Goal: Transaction & Acquisition: Purchase product/service

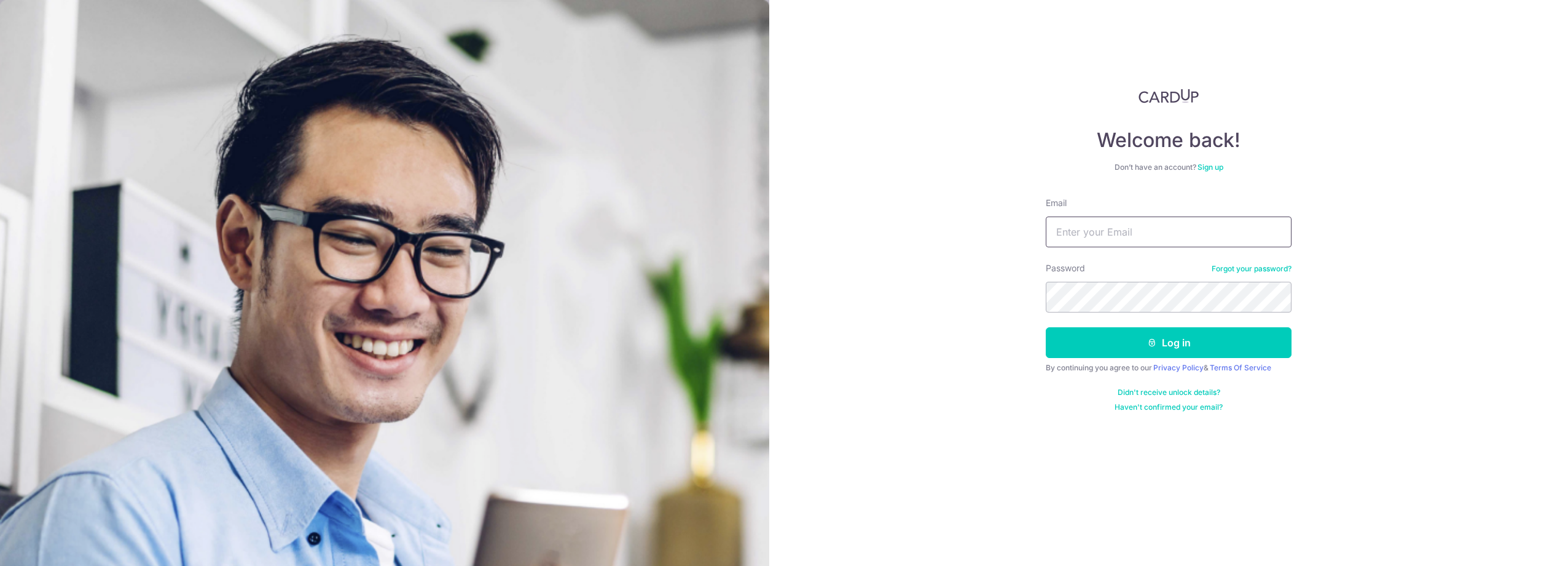
click at [1174, 240] on input "Email" at bounding box center [1169, 232] width 245 height 31
type input "[EMAIL_ADDRESS][PERSON_NAME][DOMAIN_NAME]"
click at [1173, 343] on button "Log in" at bounding box center [1169, 342] width 245 height 31
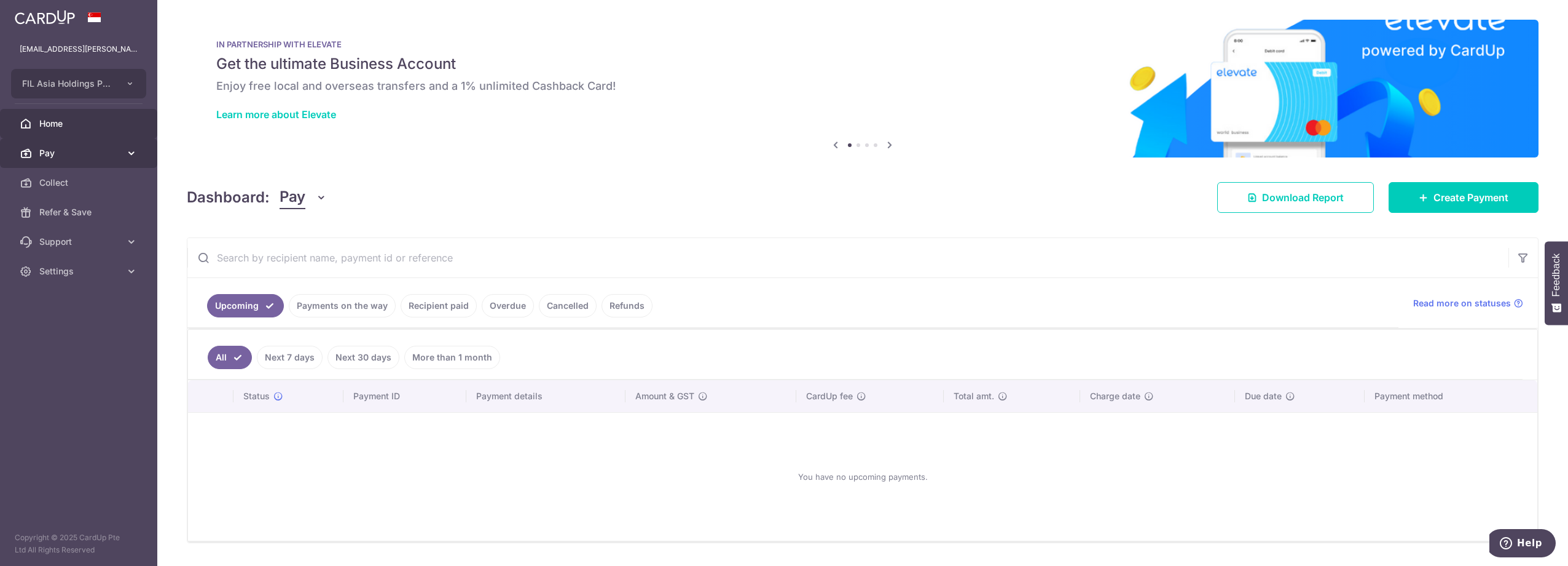
click at [107, 155] on span "Pay" at bounding box center [79, 153] width 81 height 12
click at [83, 185] on span "Payments" at bounding box center [79, 183] width 81 height 12
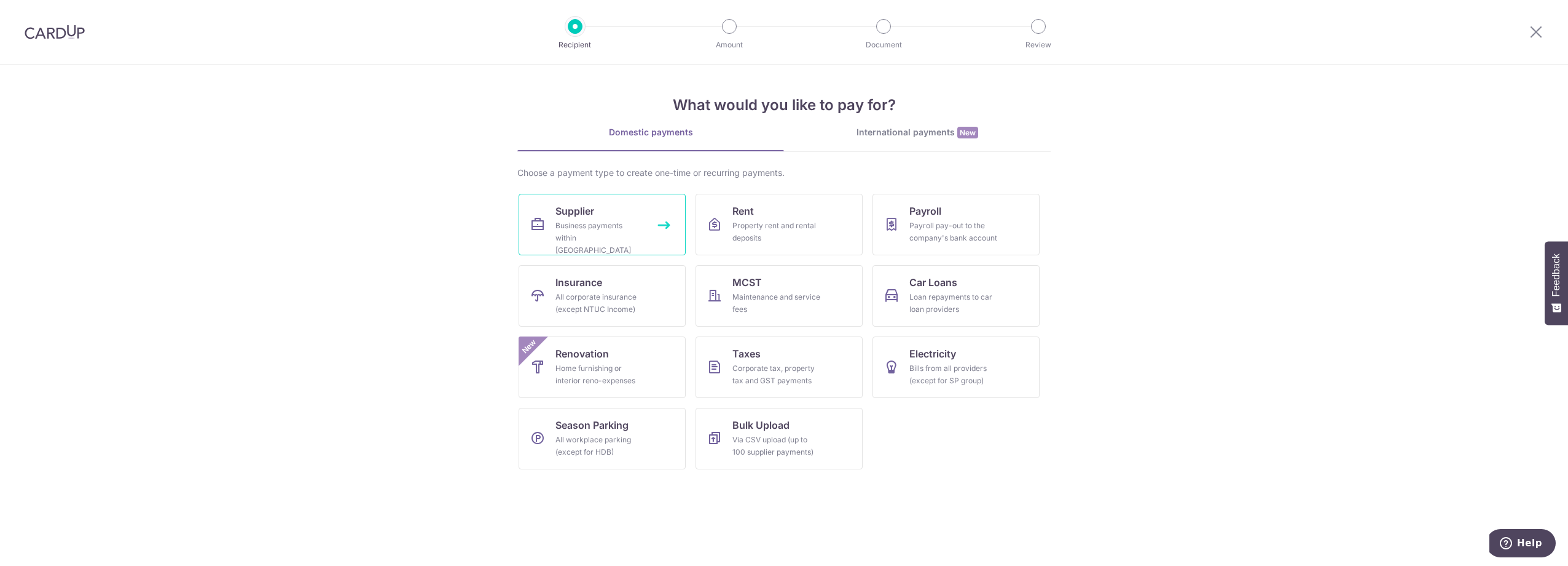
click at [620, 230] on div "Business payments within [GEOGRAPHIC_DATA]" at bounding box center [599, 238] width 89 height 37
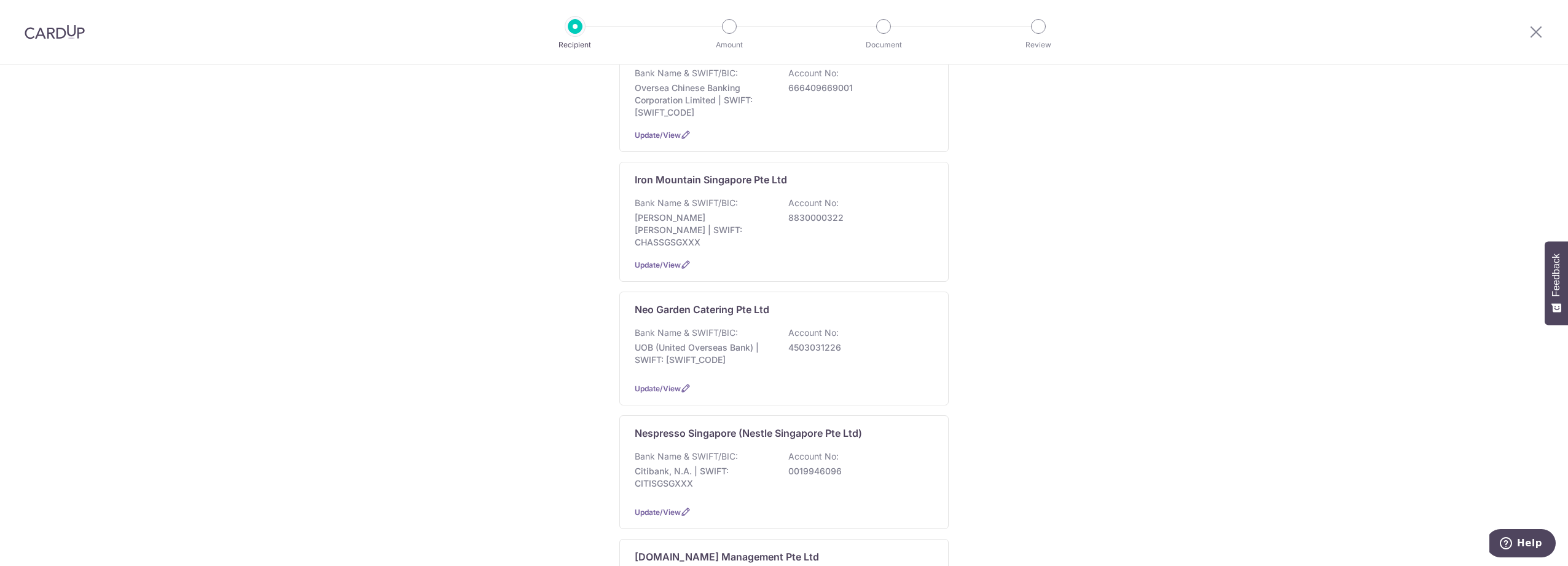
scroll to position [738, 0]
click at [795, 209] on div "Bank Name & SWIFT/BIC: JP Morgan Chase | SWIFT: CHASSGSGXXX Account No: 8830000…" at bounding box center [783, 219] width 298 height 52
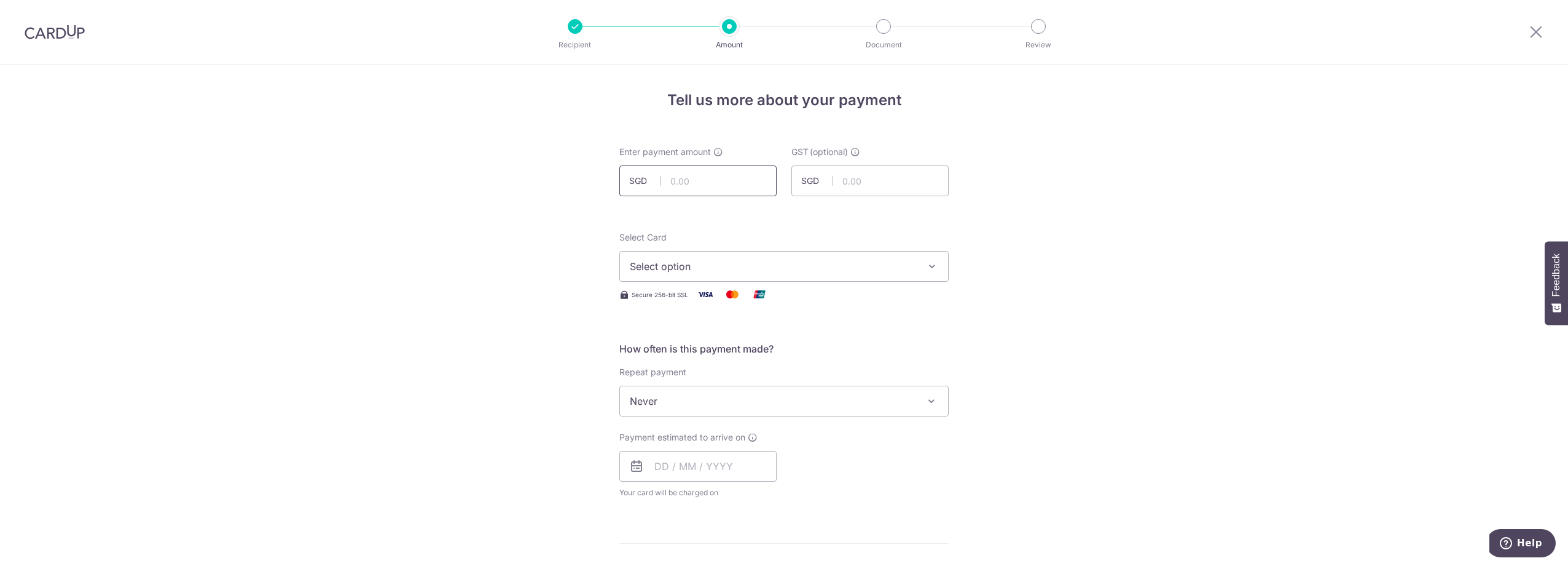
click at [698, 178] on input "text" at bounding box center [698, 181] width 158 height 31
type input "88.05"
click at [847, 181] on input "text" at bounding box center [870, 181] width 158 height 31
type input "7.92"
click at [896, 266] on span "Select option" at bounding box center [772, 266] width 286 height 15
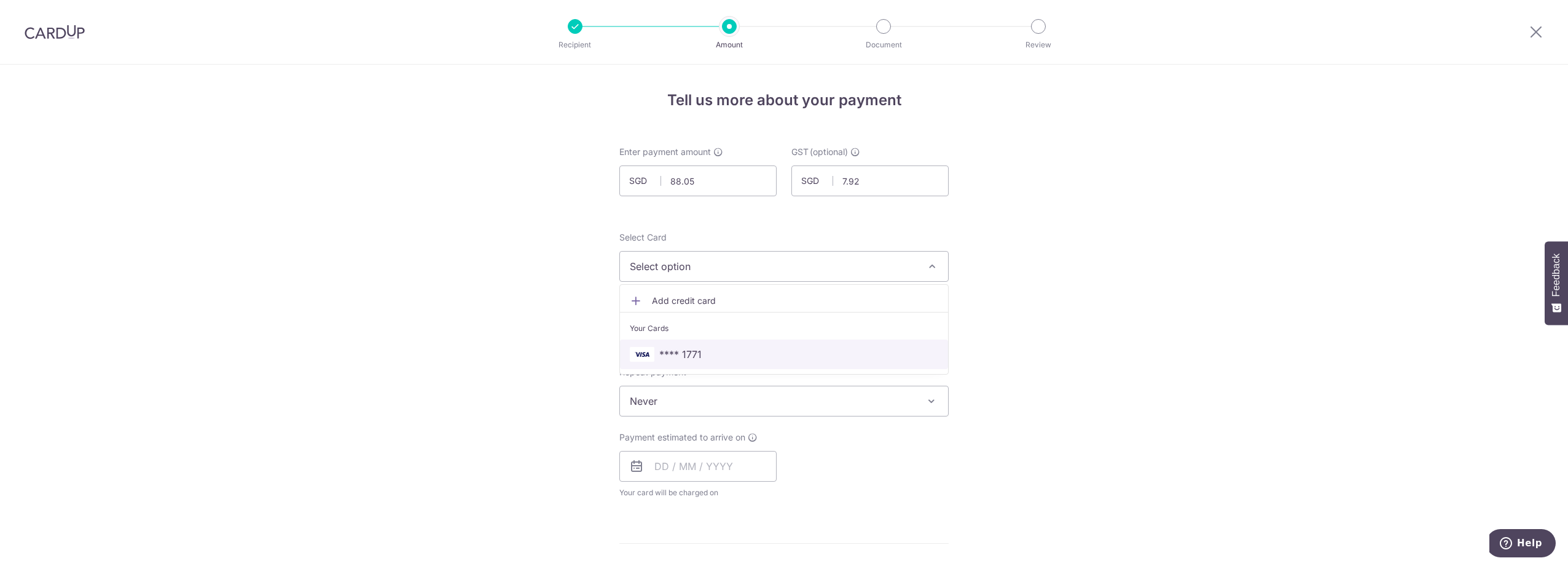
drag, startPoint x: 737, startPoint y: 353, endPoint x: 707, endPoint y: 407, distance: 61.8
click at [737, 353] on span "**** 1771" at bounding box center [783, 353] width 308 height 15
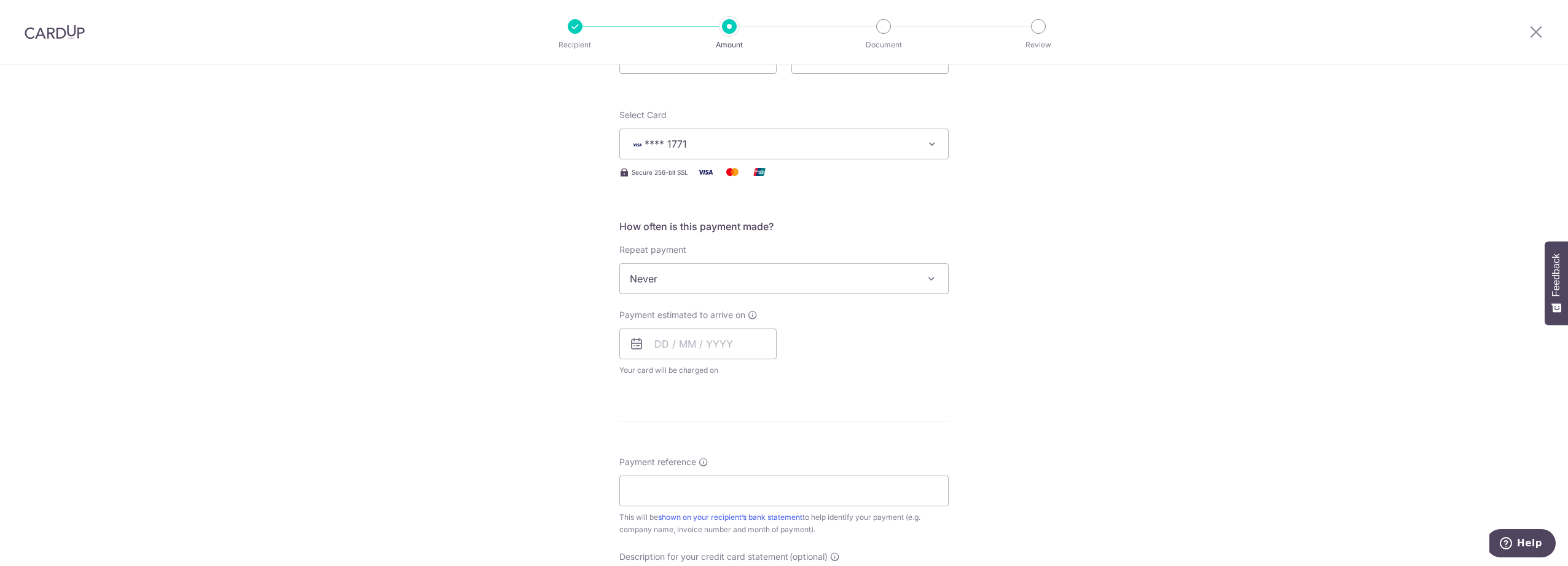
scroll to position [123, 0]
click at [660, 339] on input "text" at bounding box center [698, 342] width 158 height 31
click at [715, 454] on link "10" at bounding box center [718, 455] width 20 height 20
type input "10/09/2025"
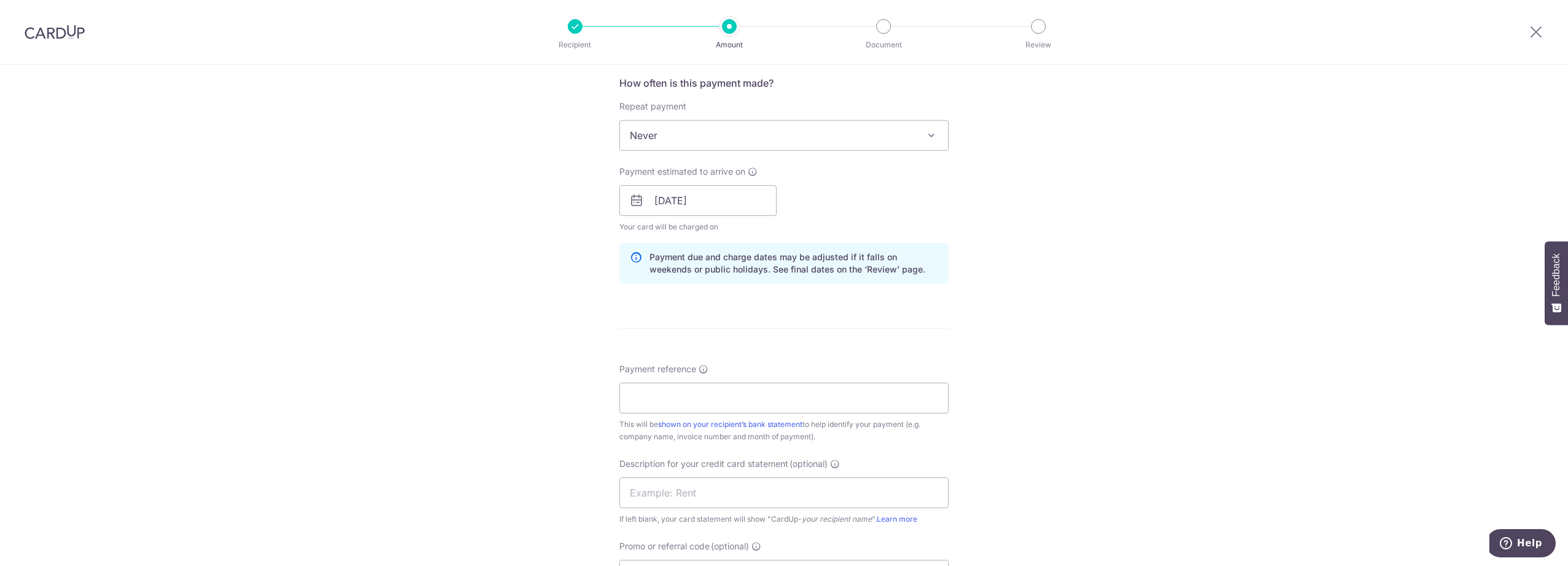
scroll to position [287, 0]
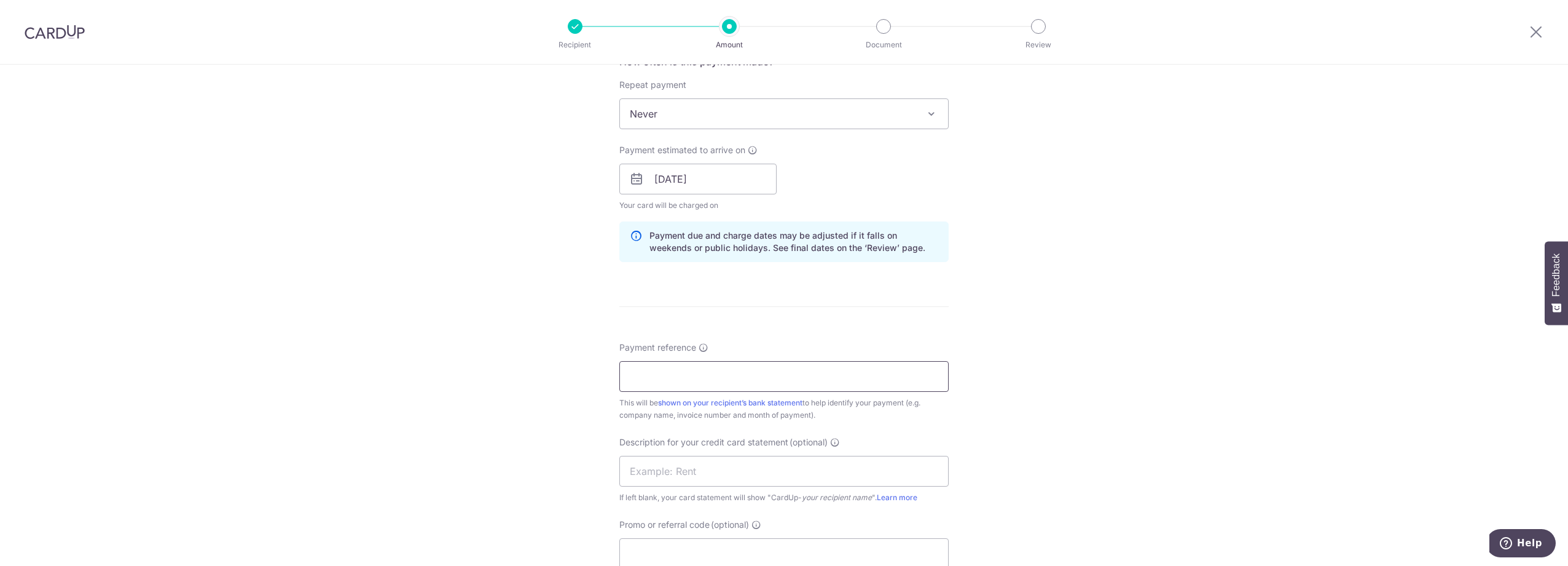
click at [701, 377] on input "Payment reference" at bounding box center [784, 376] width 329 height 31
click at [712, 372] on input "Payment reference" at bounding box center [784, 376] width 329 height 31
paste input "SGP9000173414"
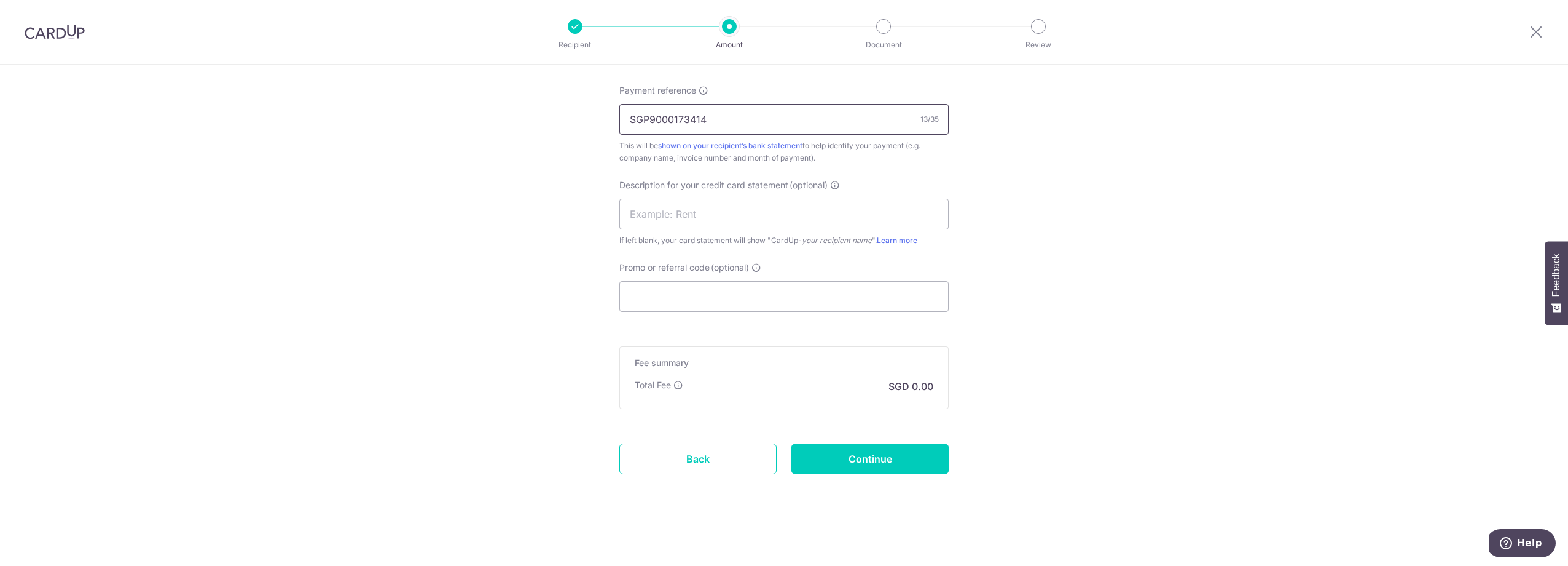
scroll to position [545, 0]
type input "SGP9000173414"
click at [880, 459] on input "Continue" at bounding box center [870, 458] width 158 height 31
type input "Create Schedule"
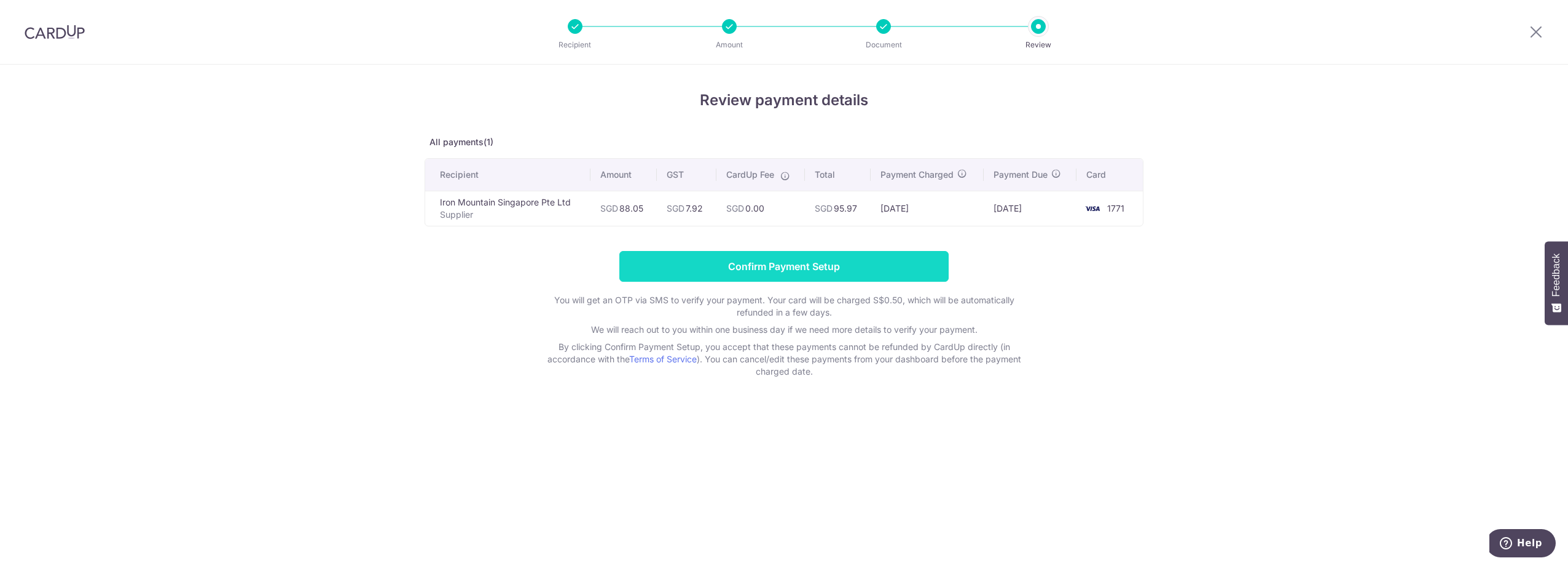
click at [803, 267] on input "Confirm Payment Setup" at bounding box center [784, 266] width 329 height 31
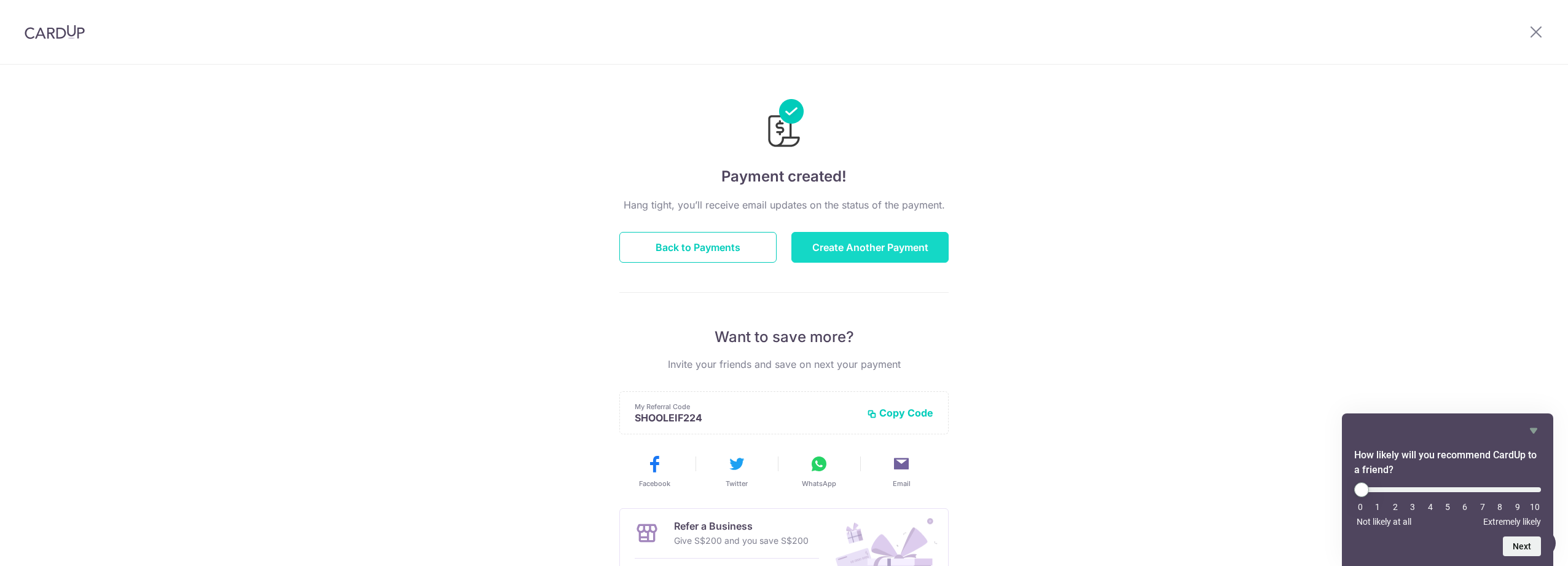
click at [868, 251] on button "Create Another Payment" at bounding box center [870, 247] width 158 height 31
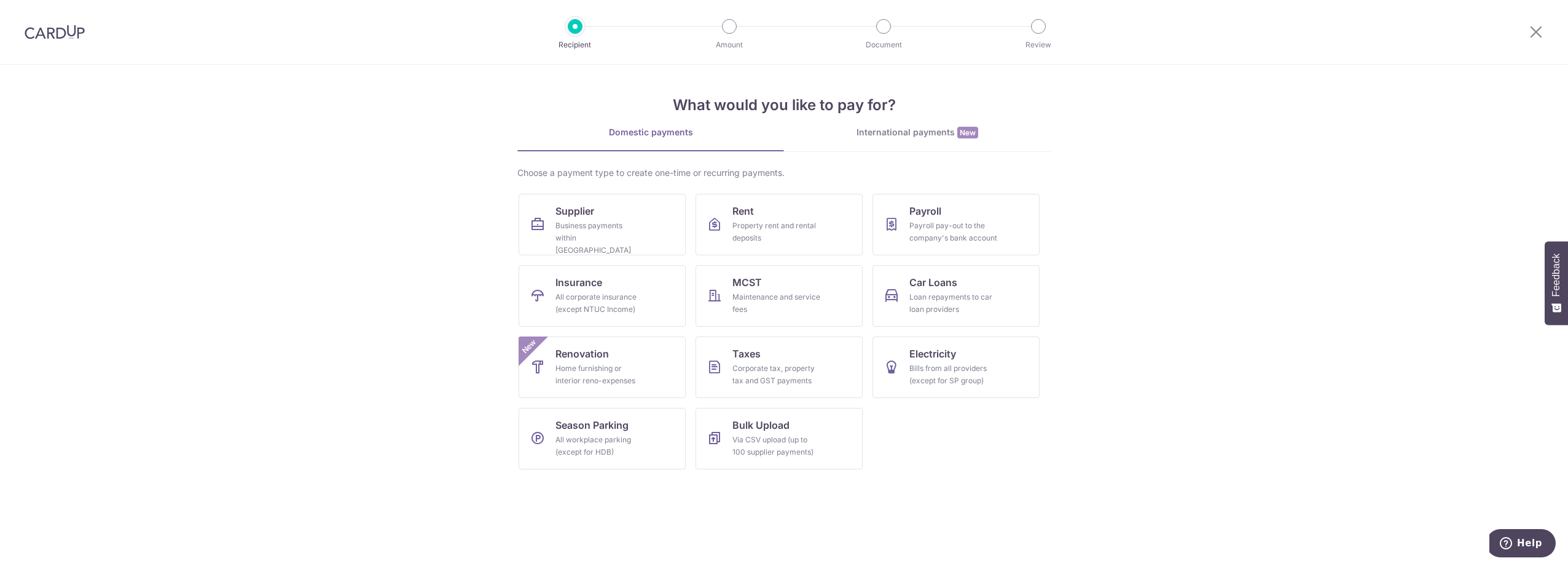
click at [46, 35] on img at bounding box center [55, 32] width 60 height 15
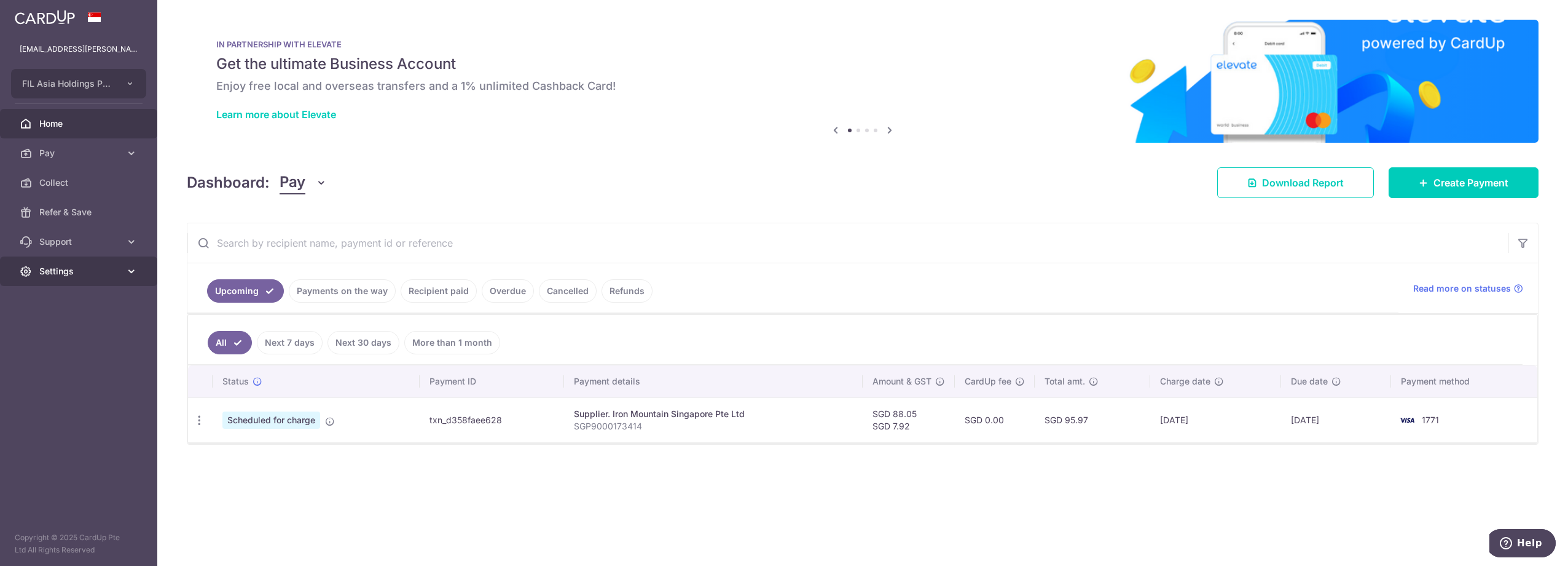
click at [54, 272] on span "Settings" at bounding box center [79, 272] width 81 height 12
click at [53, 329] on span "Logout" at bounding box center [79, 330] width 81 height 12
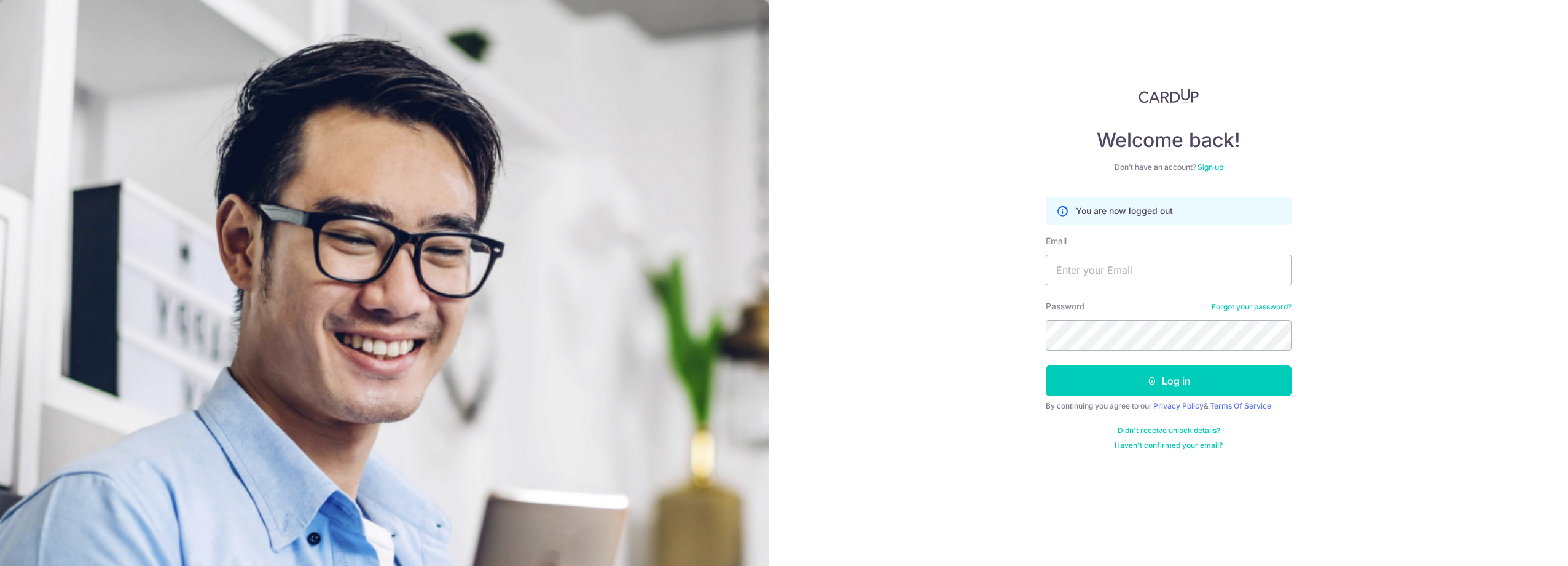
click at [953, 485] on div "Welcome back! Don’t have an account? Sign up You are now logged out Email Passw…" at bounding box center [1168, 283] width 799 height 566
